Goal: Task Accomplishment & Management: Manage account settings

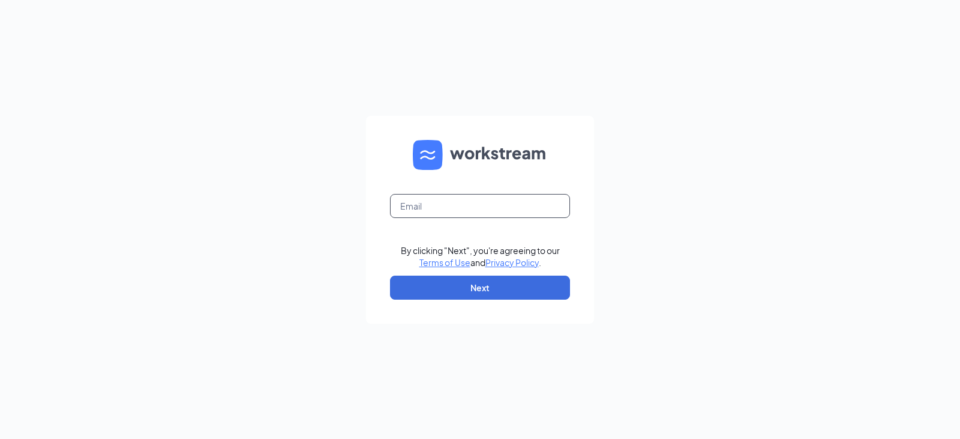
click at [459, 200] on input "text" at bounding box center [480, 206] width 180 height 24
type input "[EMAIL_ADDRESS][DOMAIN_NAME]"
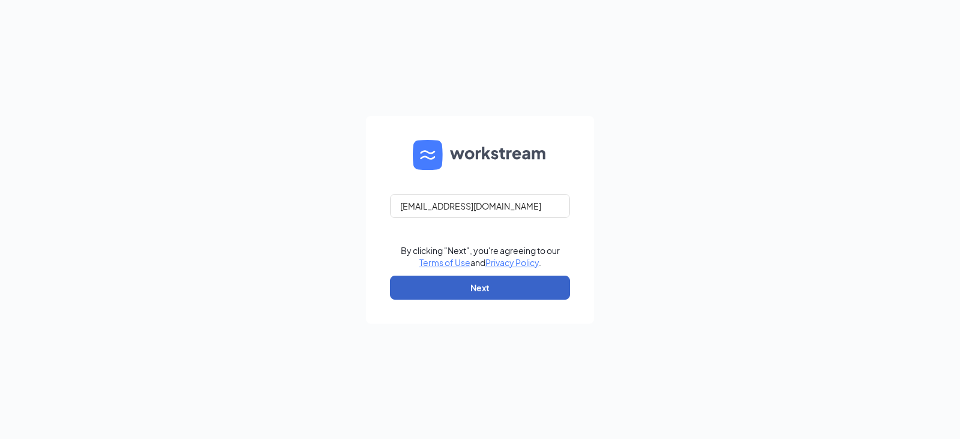
click at [490, 280] on button "Next" at bounding box center [480, 287] width 180 height 24
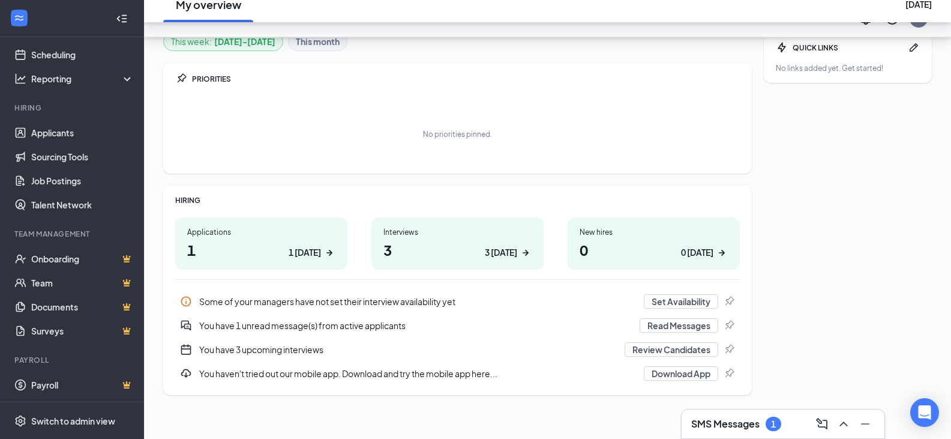
scroll to position [120, 0]
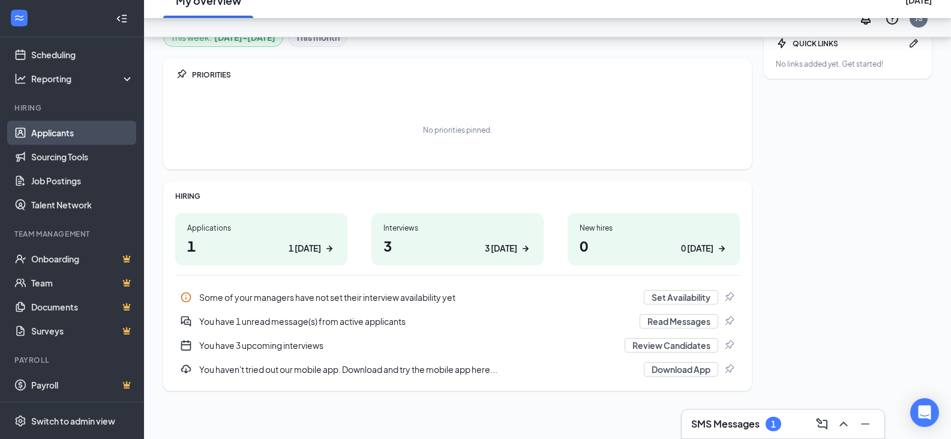
click at [83, 131] on link "Applicants" at bounding box center [82, 133] width 103 height 24
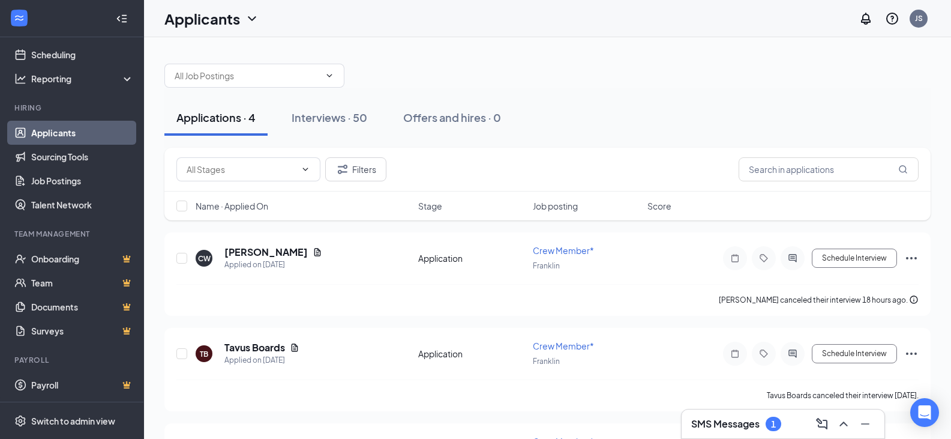
click at [750, 421] on h3 "SMS Messages" at bounding box center [725, 423] width 68 height 13
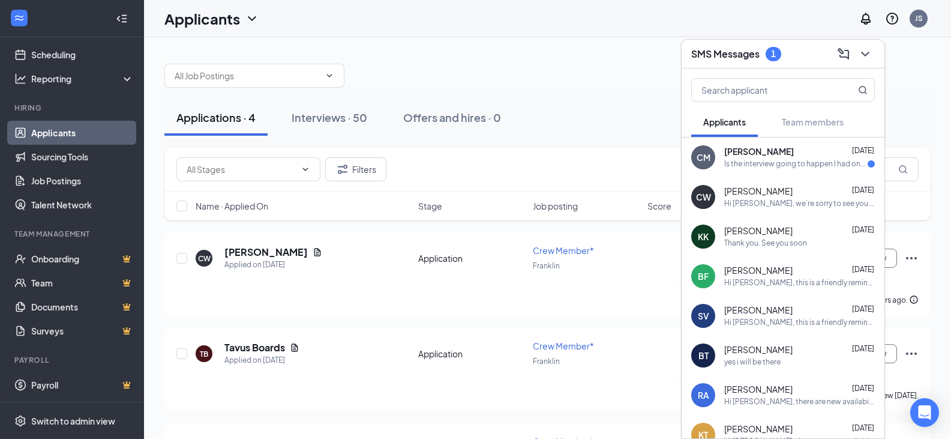
click at [788, 168] on div "Is the interview going to happen I had one for [DATE] and they rescheduled" at bounding box center [795, 164] width 143 height 10
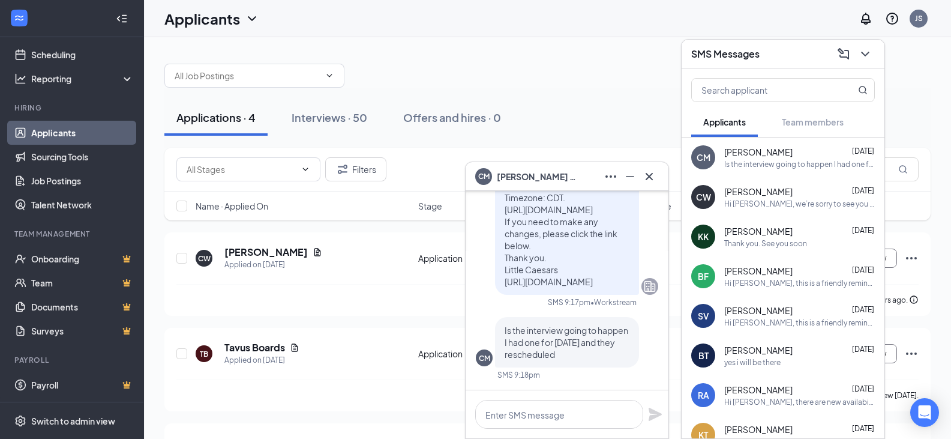
click at [333, 320] on div "CW [PERSON_NAME] Applied on [DATE] Application Crew Member* Franklin Schedule I…" at bounding box center [547, 417] width 766 height 370
click at [647, 176] on icon "Cross" at bounding box center [649, 176] width 14 height 14
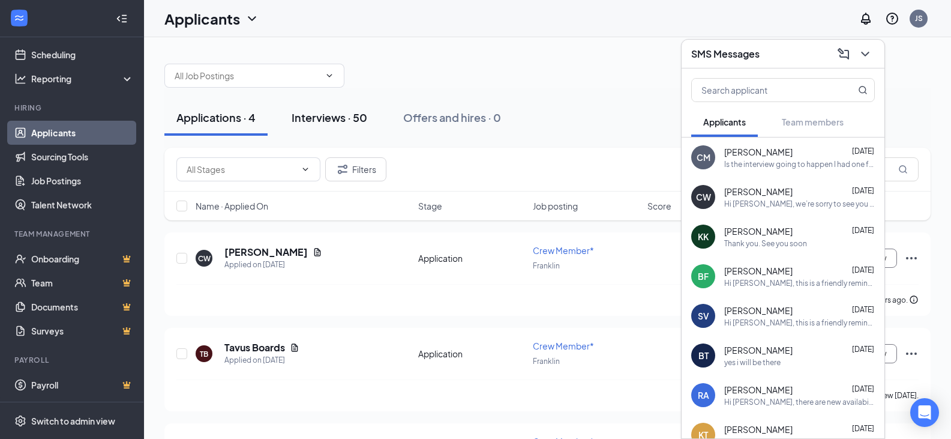
click at [323, 122] on div "Interviews · 50" at bounding box center [330, 117] width 76 height 15
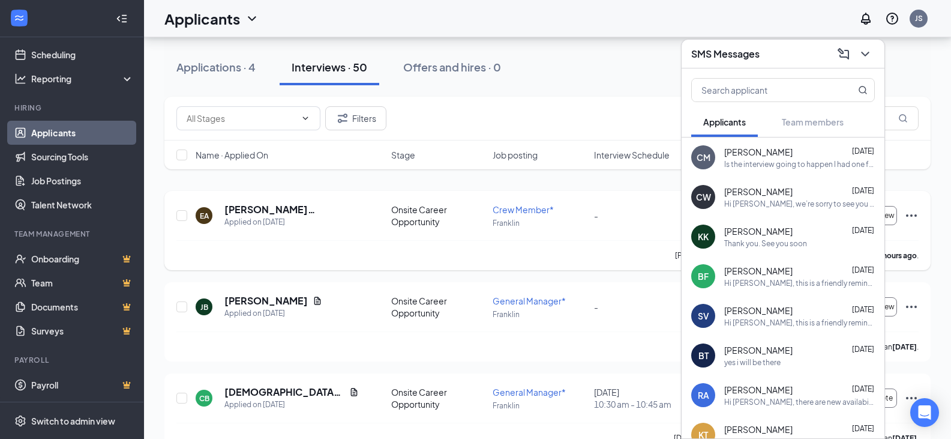
scroll to position [60, 0]
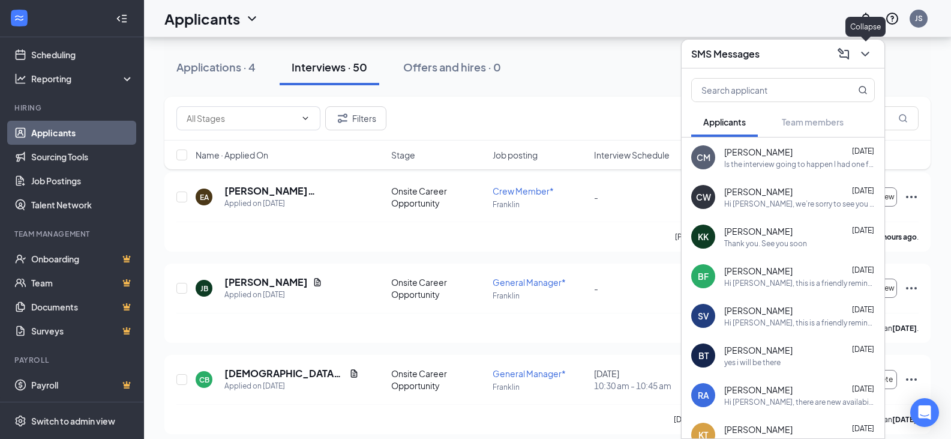
click at [862, 55] on icon "ChevronDown" at bounding box center [865, 54] width 14 height 14
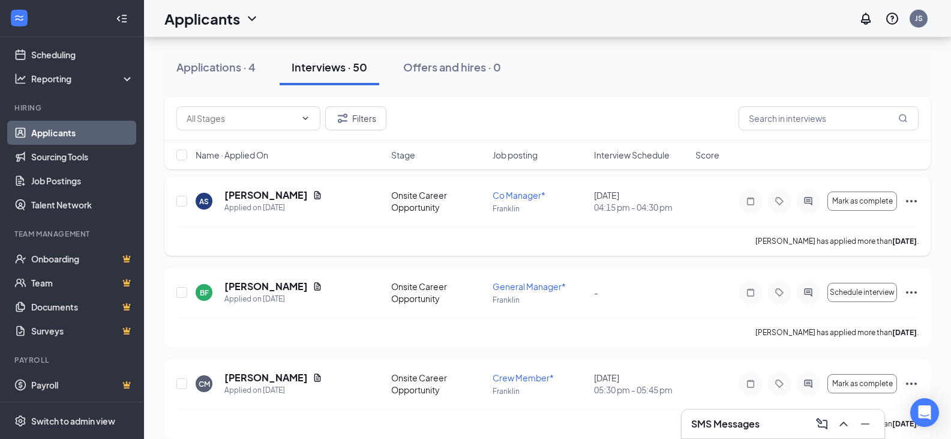
scroll to position [1080, 0]
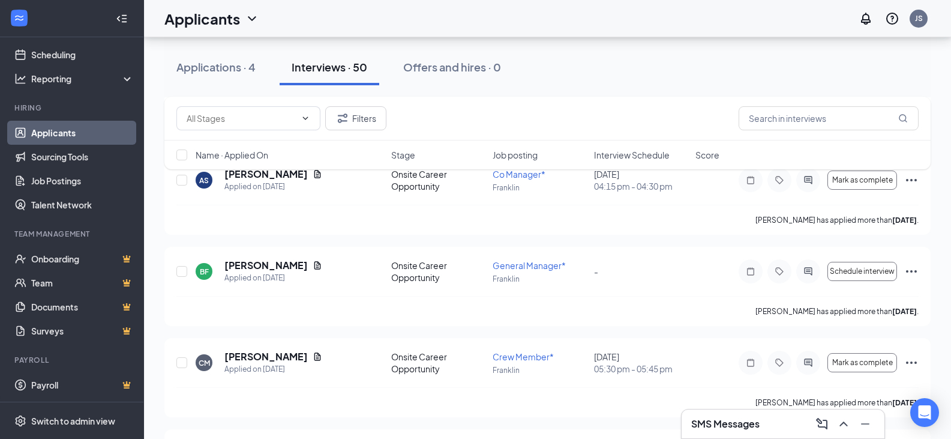
click at [795, 421] on div "SMS Messages" at bounding box center [783, 423] width 184 height 19
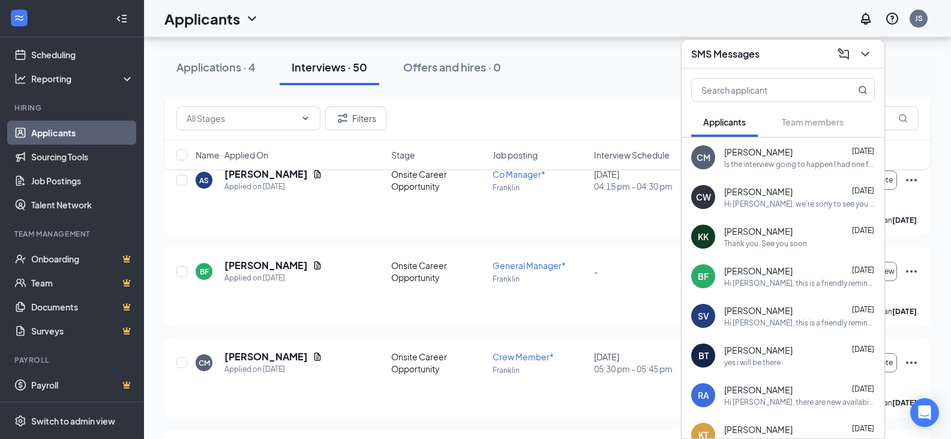
click at [788, 208] on div "Hi [PERSON_NAME], we’re sorry to see you go! Your meeting with Little Caesars f…" at bounding box center [799, 204] width 151 height 10
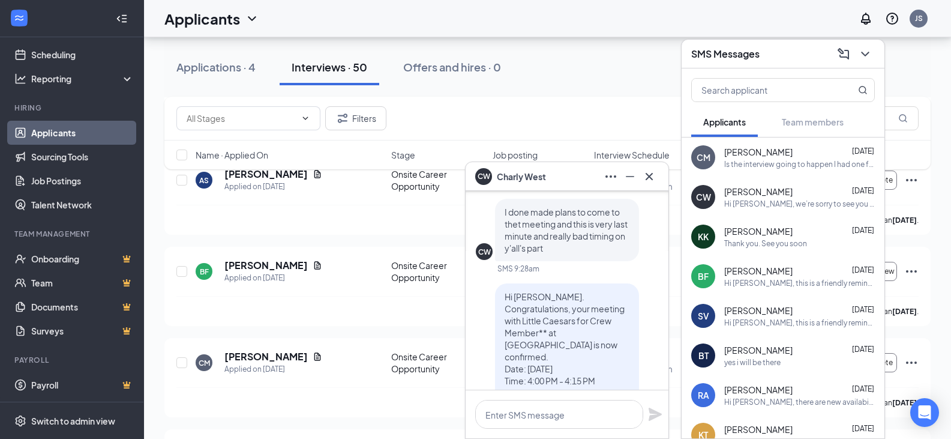
scroll to position [-660, 0]
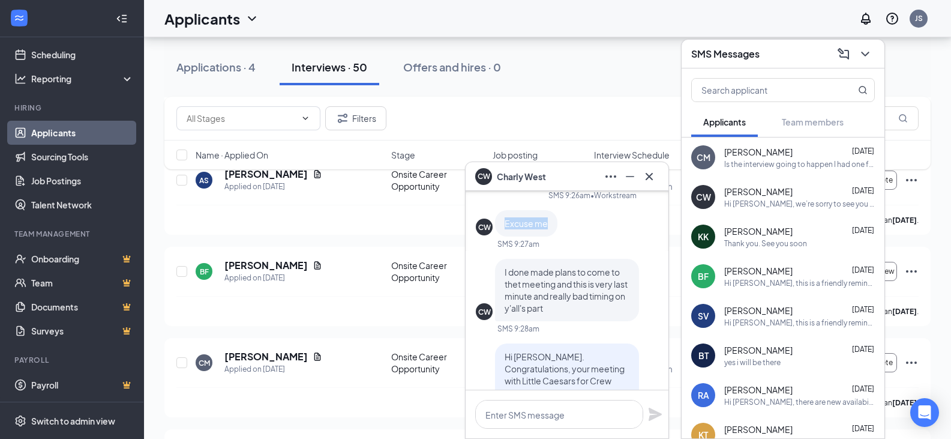
drag, startPoint x: 500, startPoint y: 248, endPoint x: 553, endPoint y: 247, distance: 53.4
click at [553, 236] on div "Excuse me" at bounding box center [526, 223] width 62 height 26
click at [572, 236] on div "CW Excuse me" at bounding box center [567, 223] width 182 height 26
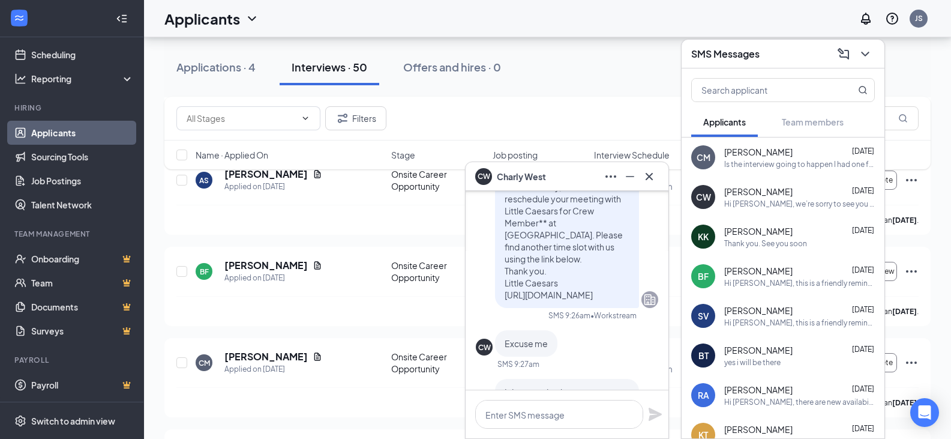
scroll to position [-720, 0]
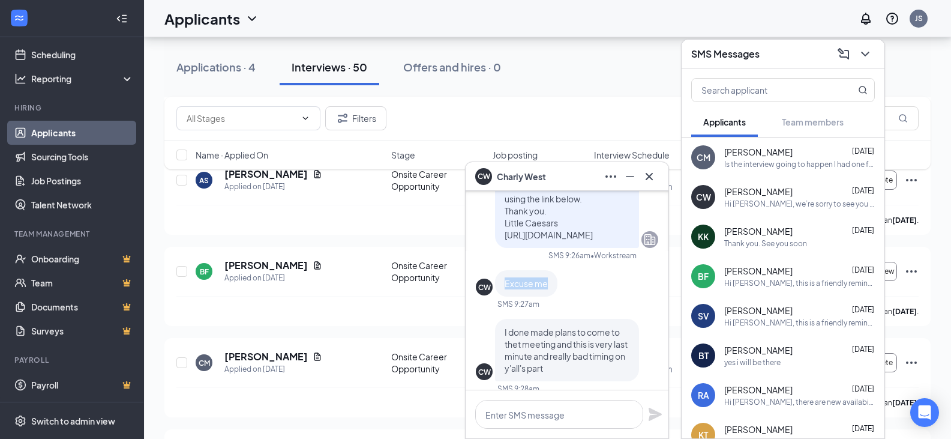
drag, startPoint x: 506, startPoint y: 307, endPoint x: 588, endPoint y: 308, distance: 82.2
click at [588, 296] on div "CW Excuse me" at bounding box center [567, 283] width 182 height 26
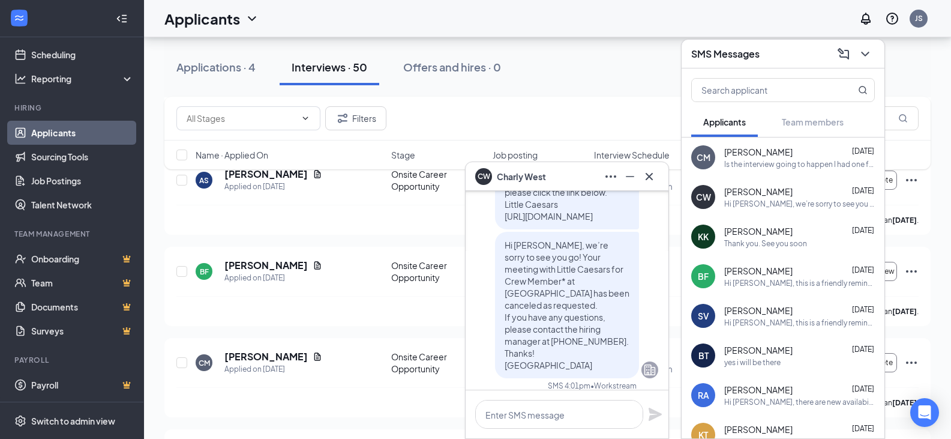
scroll to position [0, 0]
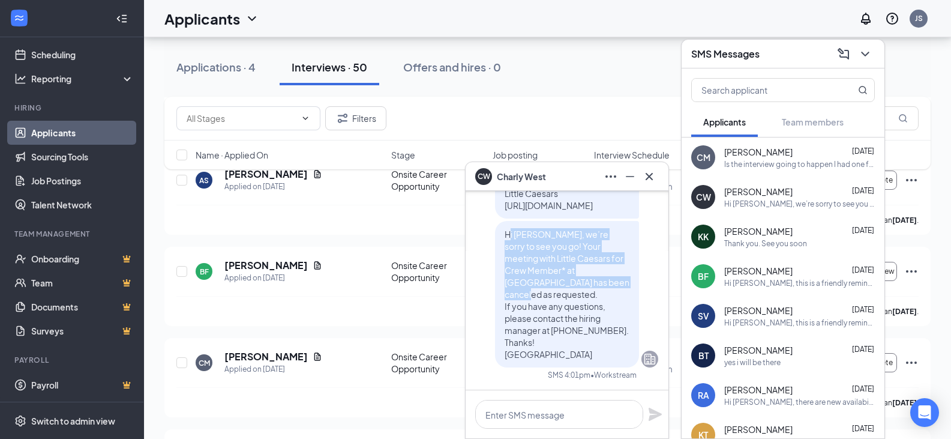
drag, startPoint x: 502, startPoint y: 245, endPoint x: 629, endPoint y: 296, distance: 136.5
click at [629, 296] on div "Hi [PERSON_NAME], we’re sorry to see you go! Your meeting with Little Caesars f…" at bounding box center [567, 294] width 144 height 146
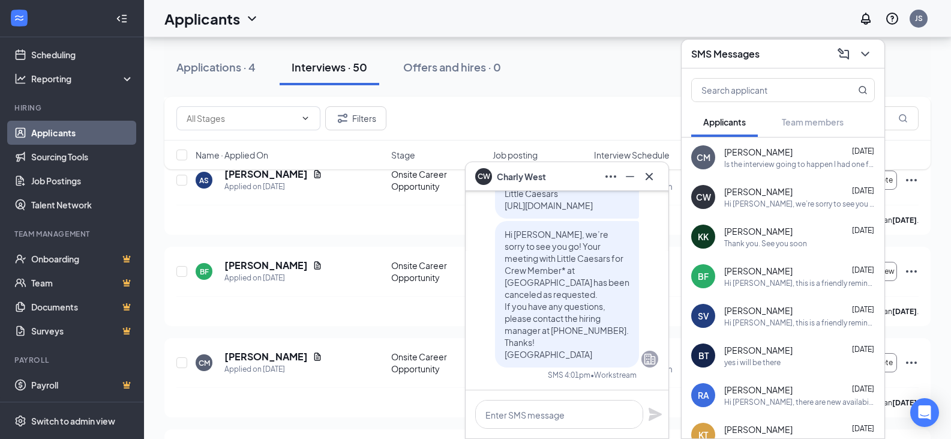
click at [479, 313] on div "Hi [PERSON_NAME], this is a friendly reminder. Your meeting with Little Caesars…" at bounding box center [567, 153] width 182 height 427
click at [771, 164] on div "Is the interview going to happen I had one for [DATE] and they rescheduled" at bounding box center [799, 164] width 151 height 10
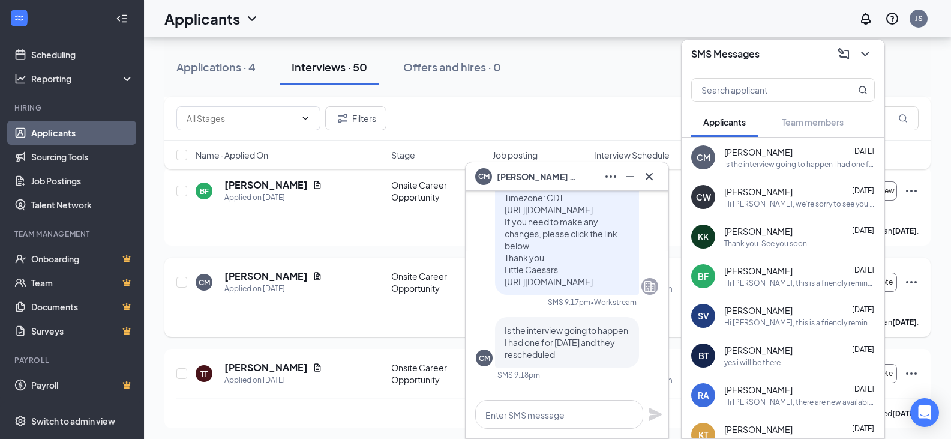
scroll to position [1080, 0]
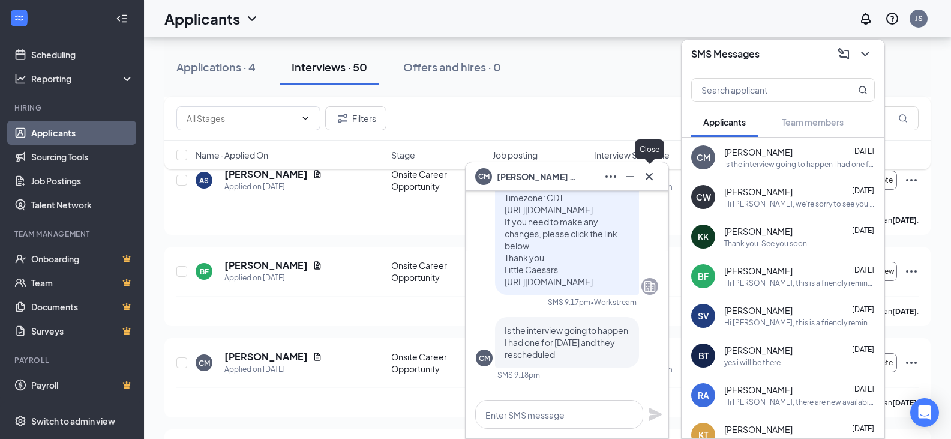
click at [651, 180] on icon "Cross" at bounding box center [649, 176] width 14 height 14
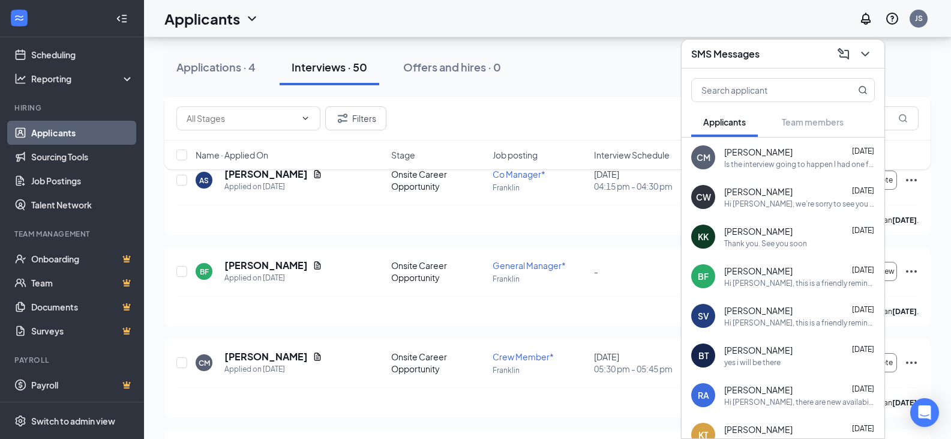
click at [807, 241] on div "Thank you. See you soon" at bounding box center [765, 243] width 83 height 10
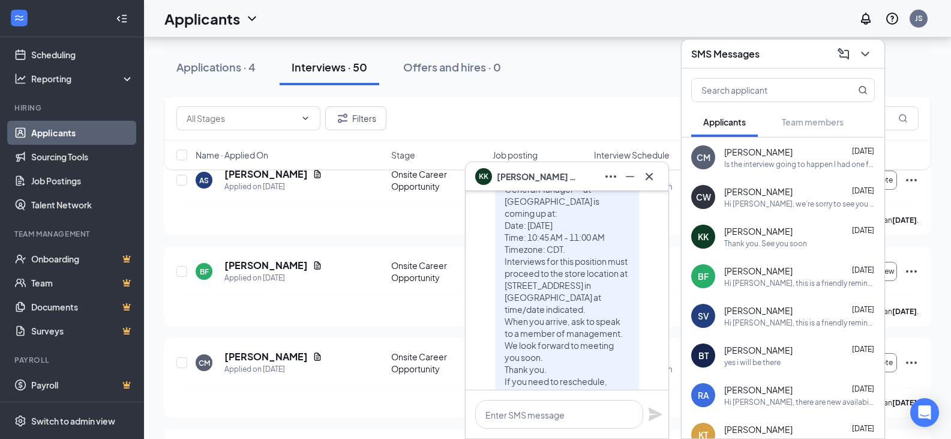
scroll to position [-120, 0]
click at [655, 176] on icon "Cross" at bounding box center [649, 176] width 14 height 14
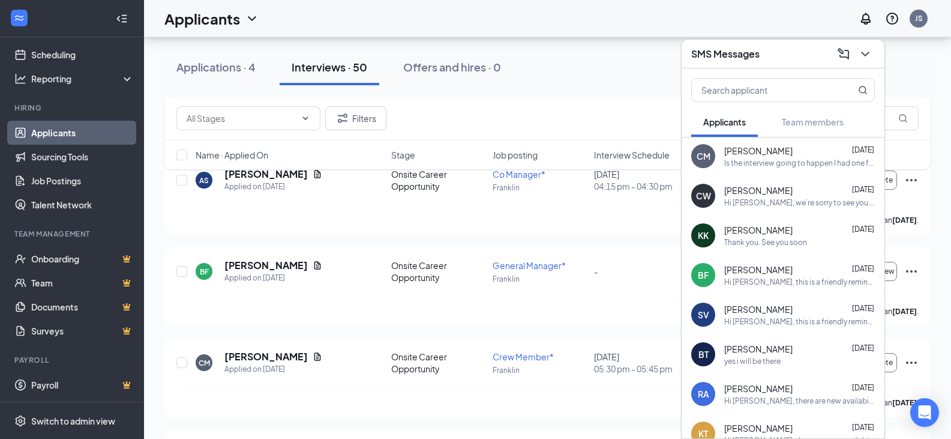
scroll to position [0, 0]
click at [864, 51] on icon "ChevronDown" at bounding box center [865, 54] width 14 height 14
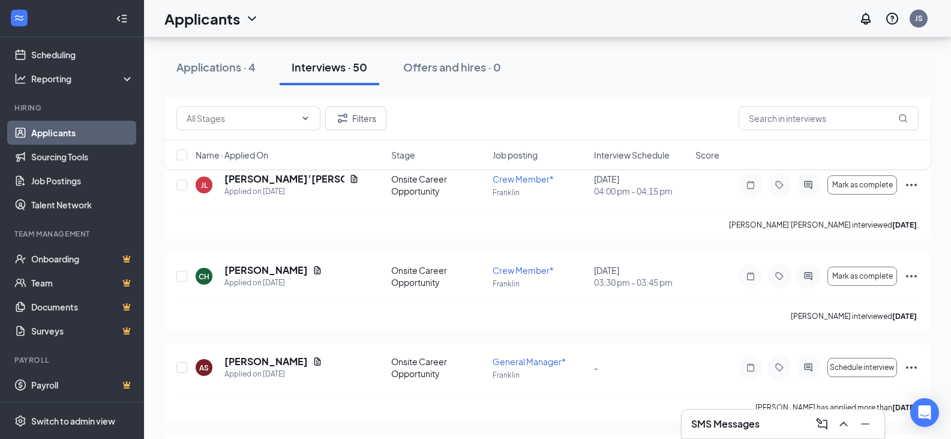
scroll to position [1260, 0]
